Goal: Information Seeking & Learning: Learn about a topic

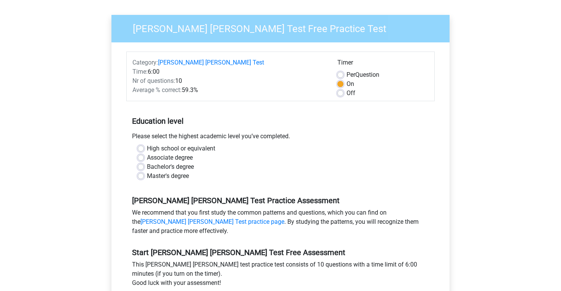
scroll to position [55, 0]
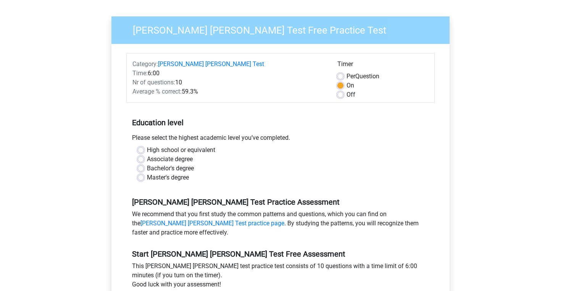
click at [147, 164] on label "Bachelor's degree" at bounding box center [170, 168] width 47 height 9
click at [141, 164] on input "Bachelor's degree" at bounding box center [141, 168] width 6 height 8
radio input "true"
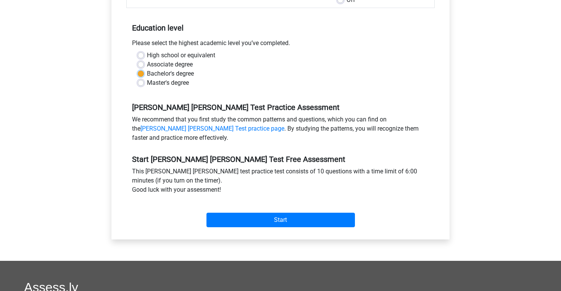
scroll to position [224, 0]
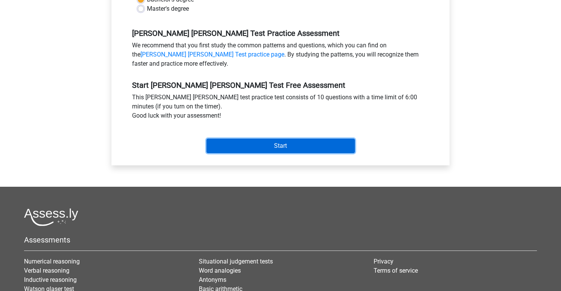
click at [257, 138] on input "Start" at bounding box center [280, 145] width 148 height 14
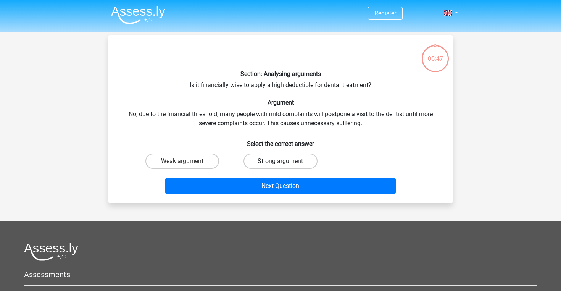
click at [262, 163] on label "Strong argument" at bounding box center [280, 160] width 74 height 15
click at [280, 163] on input "Strong argument" at bounding box center [282, 163] width 5 height 5
radio input "true"
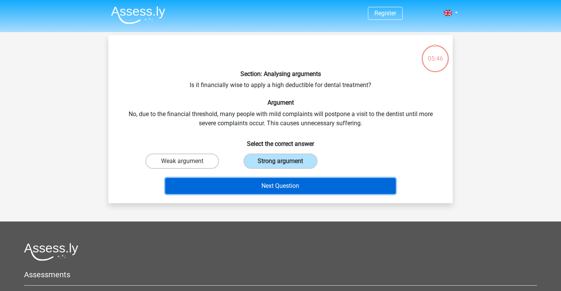
click at [259, 185] on button "Next Question" at bounding box center [280, 186] width 231 height 16
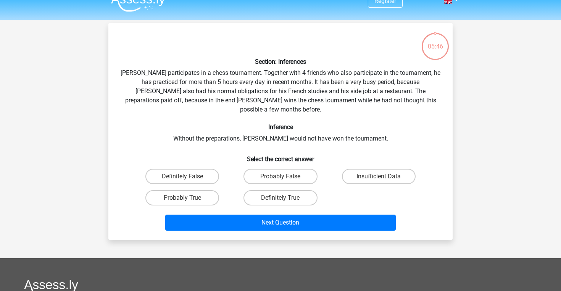
scroll to position [11, 0]
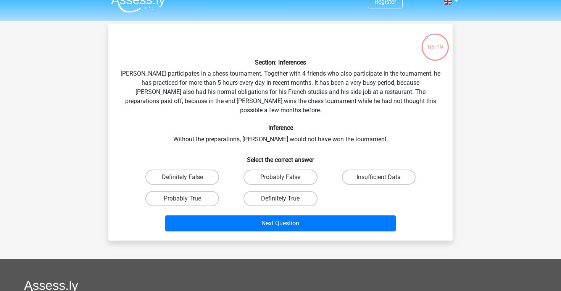
click at [260, 191] on label "Definitely True" at bounding box center [280, 198] width 74 height 15
click at [280, 198] on input "Definitely True" at bounding box center [282, 200] width 5 height 5
radio input "true"
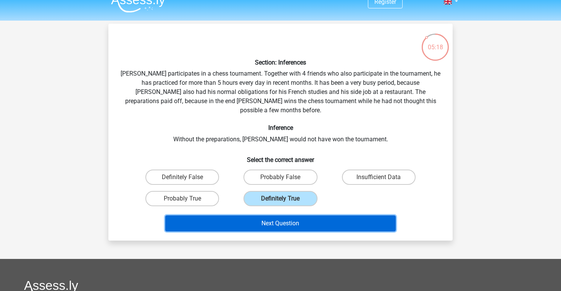
click at [258, 215] on button "Next Question" at bounding box center [280, 223] width 231 height 16
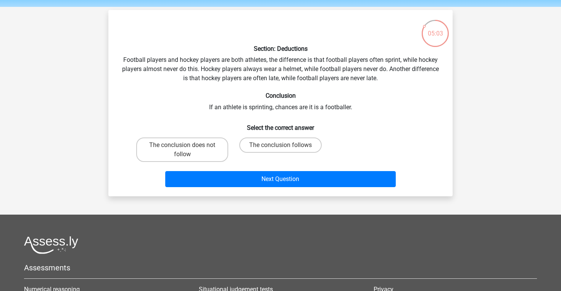
scroll to position [23, 0]
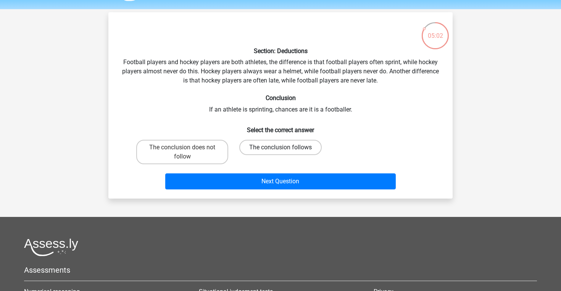
click at [290, 147] on label "The conclusion follows" at bounding box center [280, 147] width 82 height 15
click at [285, 147] on input "The conclusion follows" at bounding box center [282, 149] width 5 height 5
radio input "true"
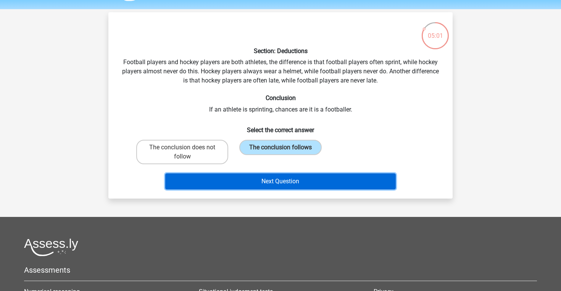
click at [278, 180] on button "Next Question" at bounding box center [280, 181] width 231 height 16
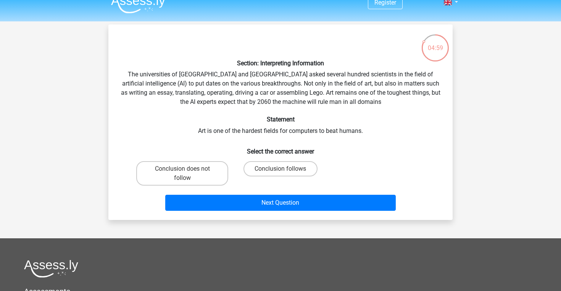
scroll to position [5, 0]
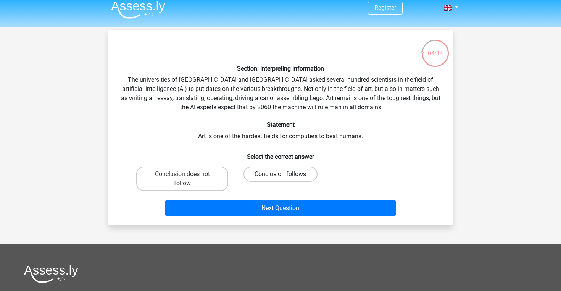
click at [291, 177] on label "Conclusion follows" at bounding box center [280, 173] width 74 height 15
click at [285, 177] on input "Conclusion follows" at bounding box center [282, 176] width 5 height 5
radio input "true"
click at [225, 166] on div "Conclusion does not follow" at bounding box center [182, 178] width 92 height 24
click at [219, 180] on label "Conclusion does not follow" at bounding box center [182, 178] width 92 height 24
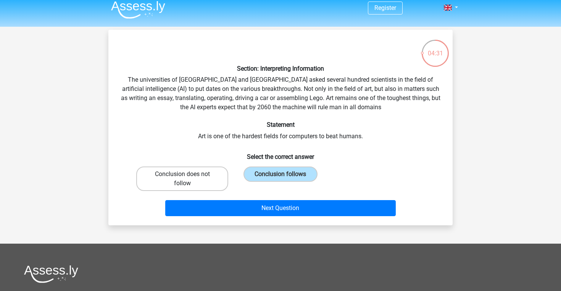
click at [187, 179] on input "Conclusion does not follow" at bounding box center [184, 176] width 5 height 5
radio input "true"
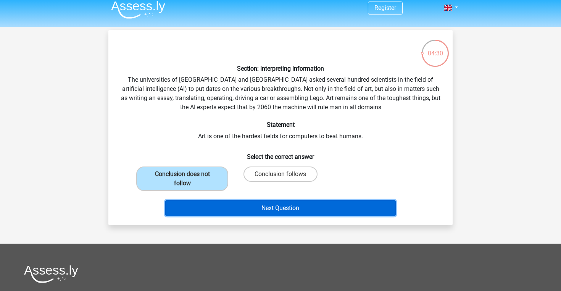
click at [227, 211] on button "Next Question" at bounding box center [280, 208] width 231 height 16
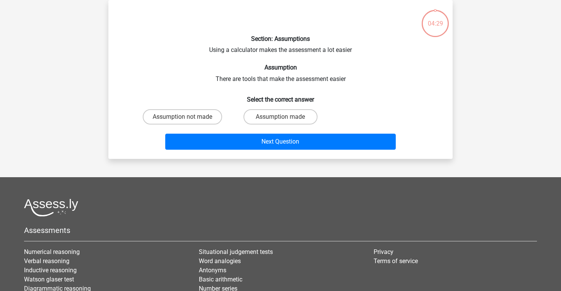
scroll to position [0, 0]
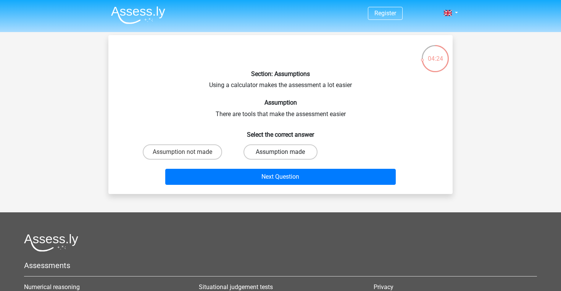
click at [274, 156] on label "Assumption made" at bounding box center [280, 151] width 74 height 15
click at [280, 156] on input "Assumption made" at bounding box center [282, 154] width 5 height 5
radio input "true"
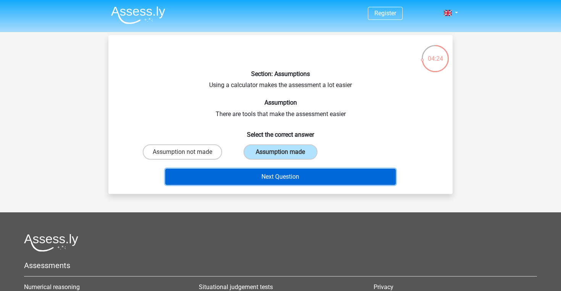
click at [268, 175] on button "Next Question" at bounding box center [280, 177] width 231 height 16
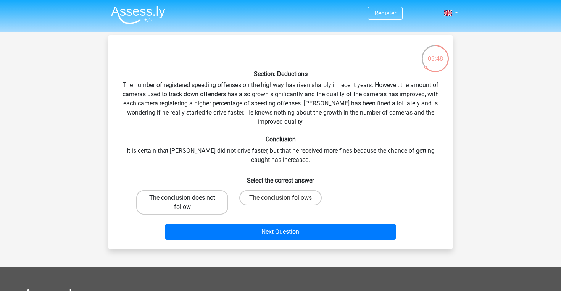
click at [202, 207] on label "The conclusion does not follow" at bounding box center [182, 202] width 92 height 24
click at [187, 203] on input "The conclusion does not follow" at bounding box center [184, 200] width 5 height 5
radio input "true"
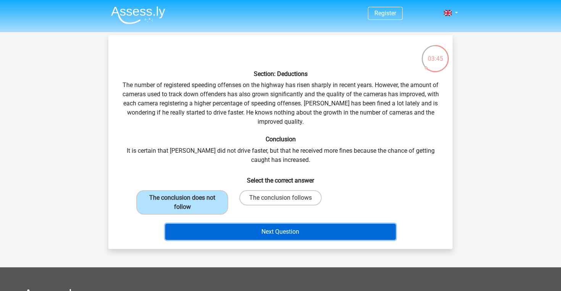
click at [208, 230] on button "Next Question" at bounding box center [280, 232] width 231 height 16
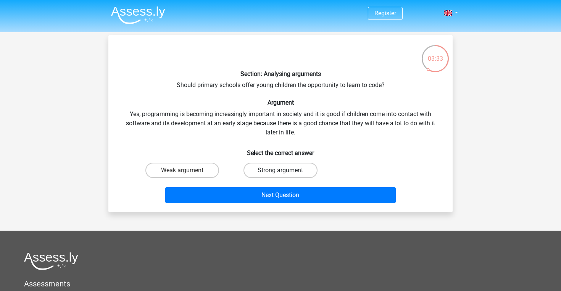
click at [264, 165] on label "Strong argument" at bounding box center [280, 170] width 74 height 15
click at [280, 170] on input "Strong argument" at bounding box center [282, 172] width 5 height 5
radio input "true"
click at [245, 209] on div "Section: Analysing arguments Should primary schools offer young children the op…" at bounding box center [280, 123] width 344 height 177
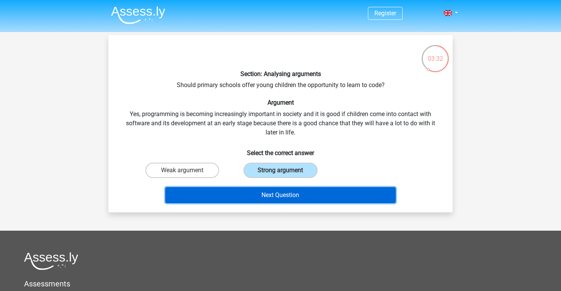
click at [246, 199] on button "Next Question" at bounding box center [280, 195] width 231 height 16
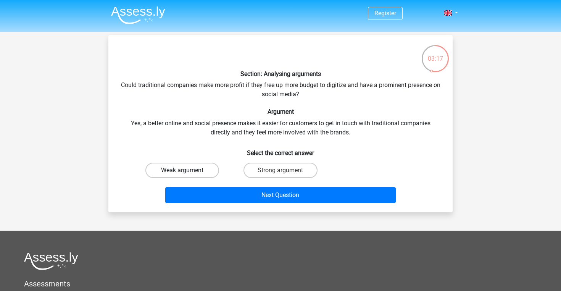
click at [198, 171] on label "Weak argument" at bounding box center [182, 170] width 74 height 15
click at [187, 171] on input "Weak argument" at bounding box center [184, 172] width 5 height 5
radio input "true"
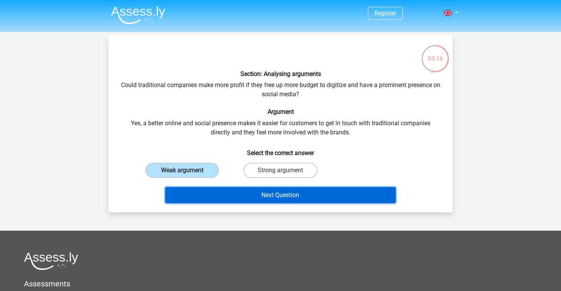
click at [212, 199] on button "Next Question" at bounding box center [280, 195] width 231 height 16
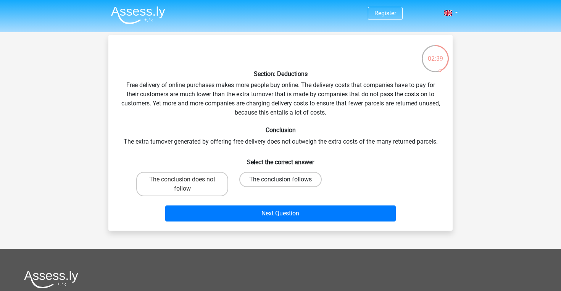
click at [268, 177] on label "The conclusion follows" at bounding box center [280, 179] width 82 height 15
click at [280, 179] on input "The conclusion follows" at bounding box center [282, 181] width 5 height 5
radio input "true"
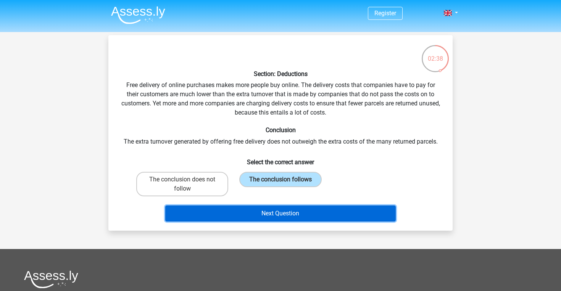
click at [247, 211] on button "Next Question" at bounding box center [280, 213] width 231 height 16
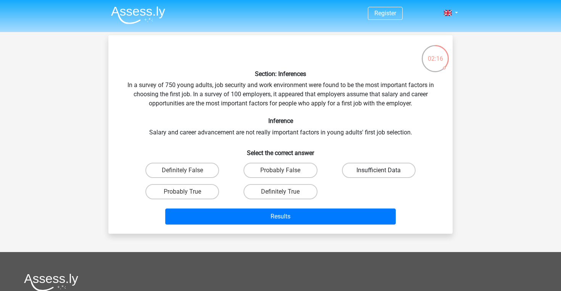
click at [350, 168] on label "Insufficient Data" at bounding box center [379, 170] width 74 height 15
click at [378, 170] on input "Insufficient Data" at bounding box center [380, 172] width 5 height 5
radio input "true"
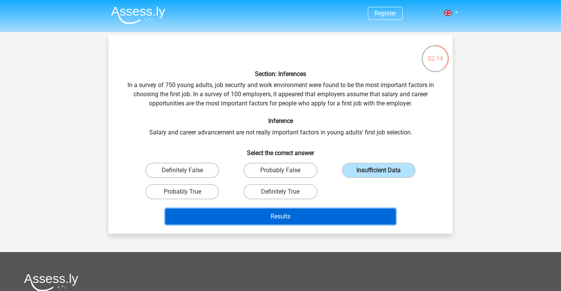
click at [306, 212] on button "Results" at bounding box center [280, 216] width 231 height 16
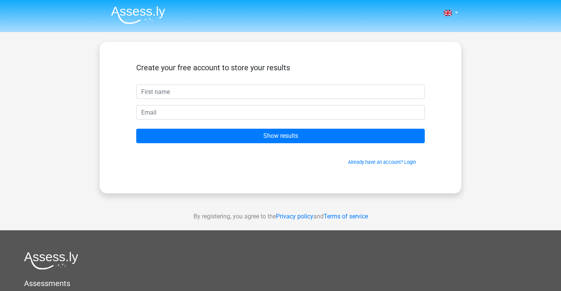
click at [304, 87] on input "text" at bounding box center [280, 91] width 288 height 14
type input "Alisha"
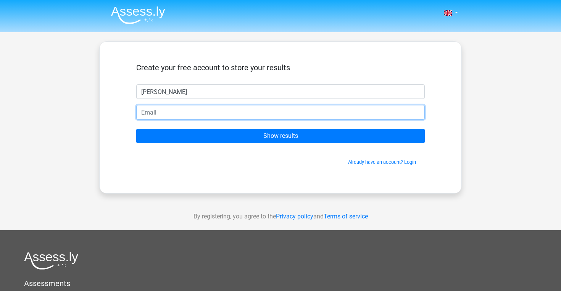
click at [216, 115] on input "email" at bounding box center [280, 112] width 288 height 14
type input "alisha.hk9@gmail.com"
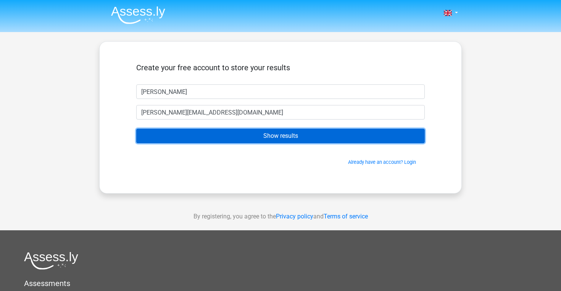
click at [214, 132] on input "Show results" at bounding box center [280, 136] width 288 height 14
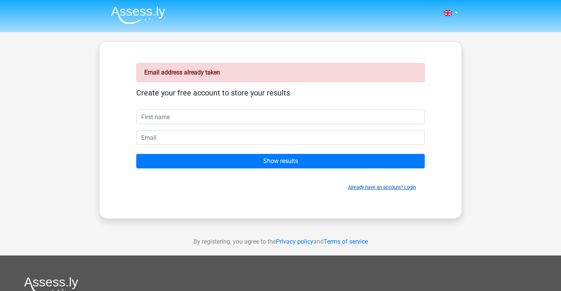
click at [410, 189] on link "Already have an account? Login" at bounding box center [382, 187] width 68 height 6
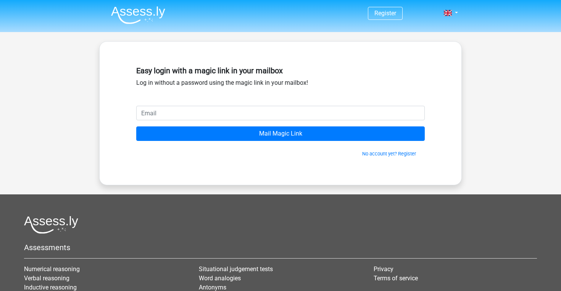
click at [240, 113] on input "email" at bounding box center [280, 113] width 288 height 14
type input "alisha.hk9@gmail.com"
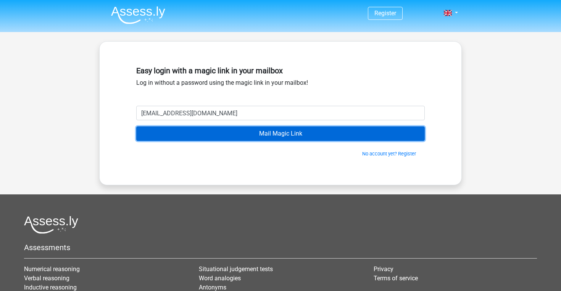
click at [229, 134] on input "Mail Magic Link" at bounding box center [280, 133] width 288 height 14
